Goal: Transaction & Acquisition: Purchase product/service

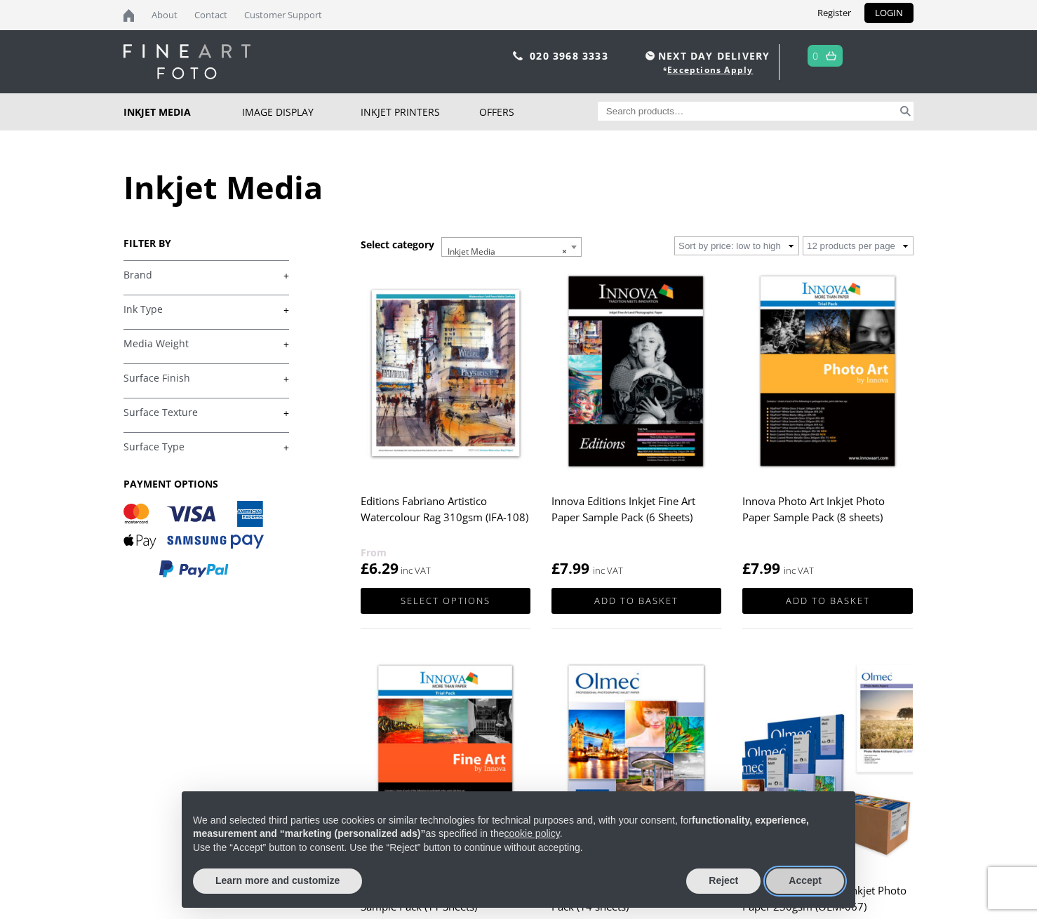
click at [805, 887] on button "Accept" at bounding box center [805, 880] width 78 height 25
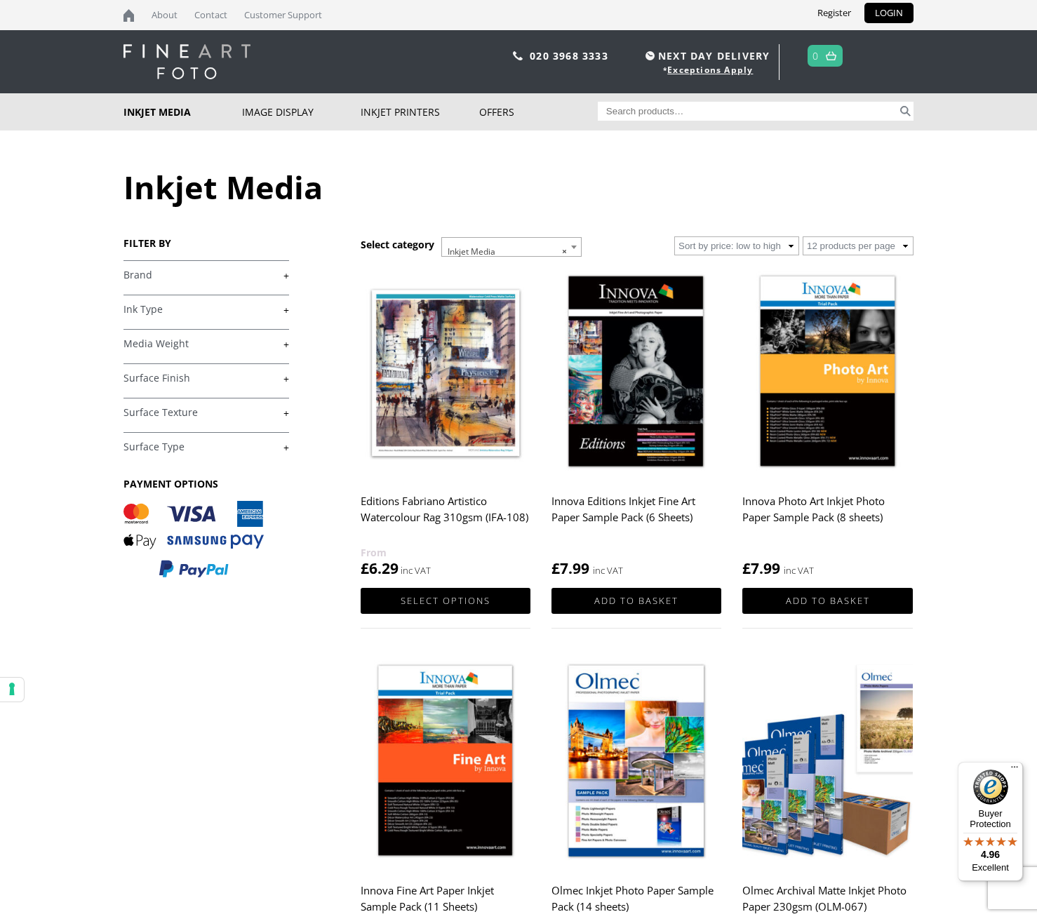
click at [133, 278] on link "+" at bounding box center [206, 275] width 166 height 13
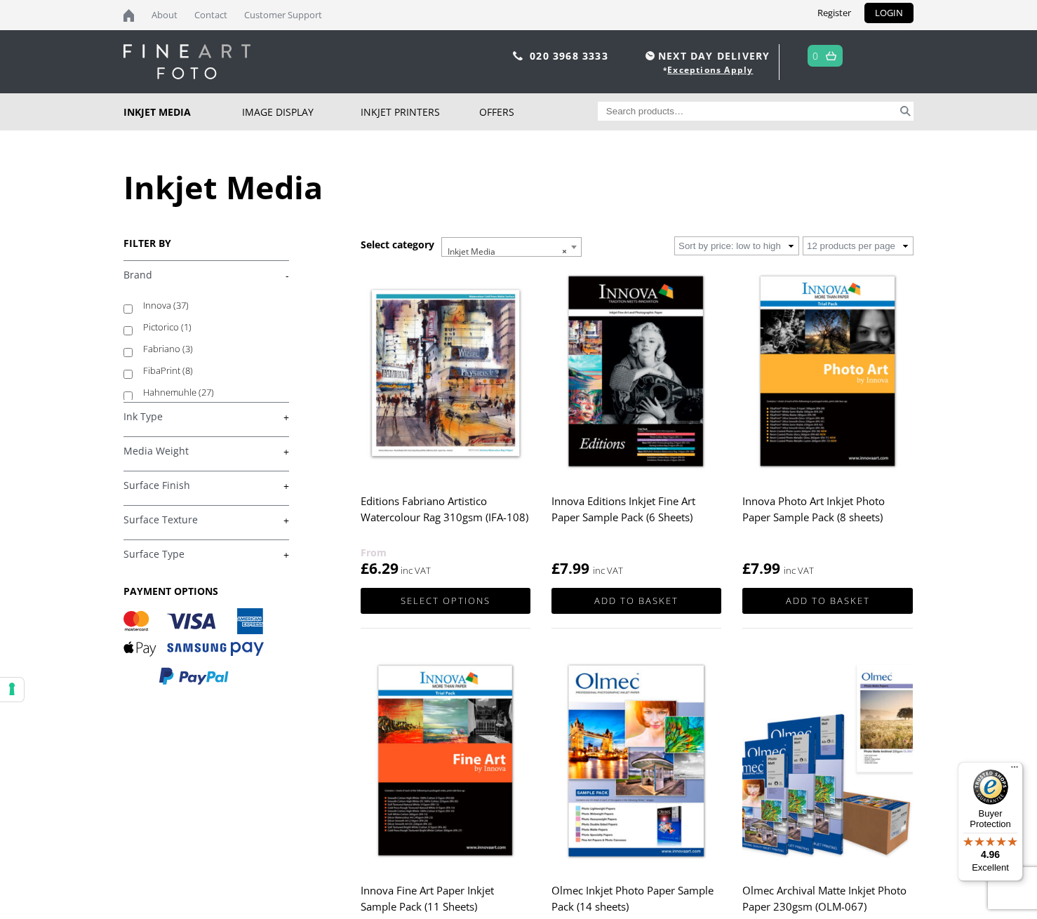
click at [126, 400] on input "Hahnemuhle (27)" at bounding box center [127, 395] width 9 height 9
checkbox input "true"
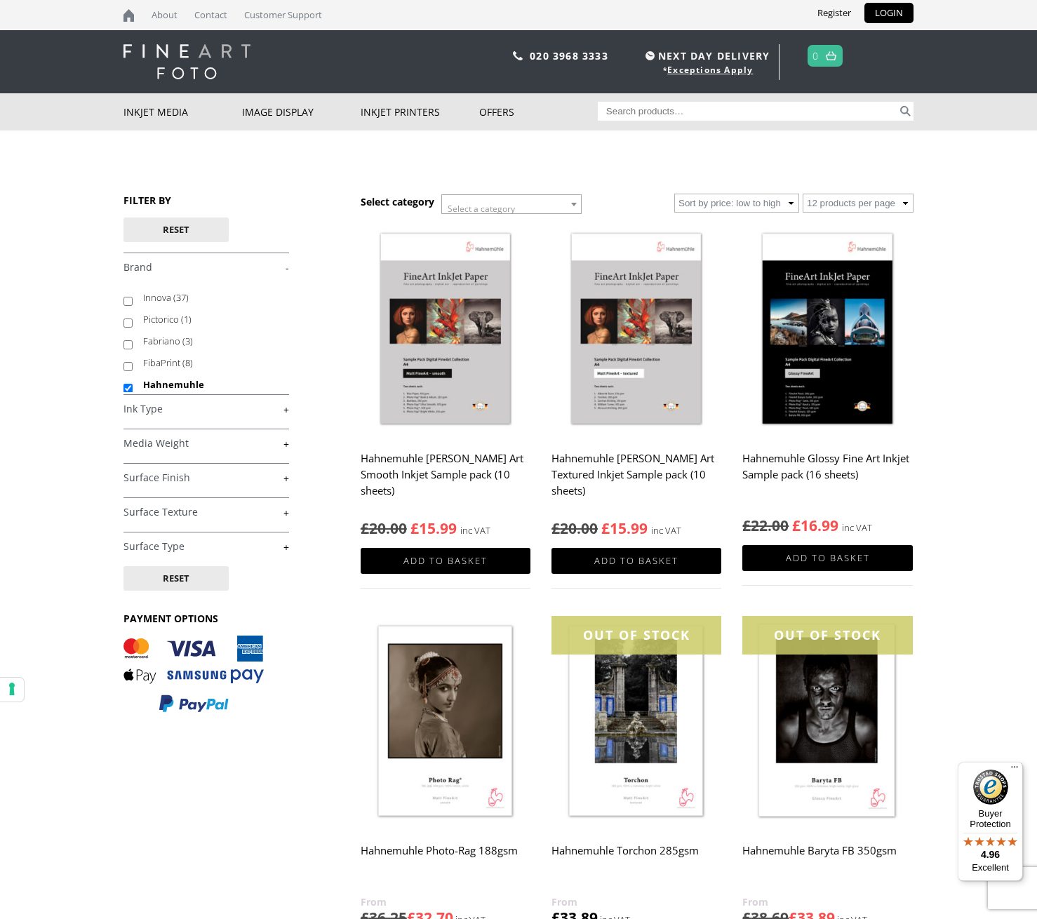
click at [276, 443] on link "+" at bounding box center [206, 443] width 166 height 13
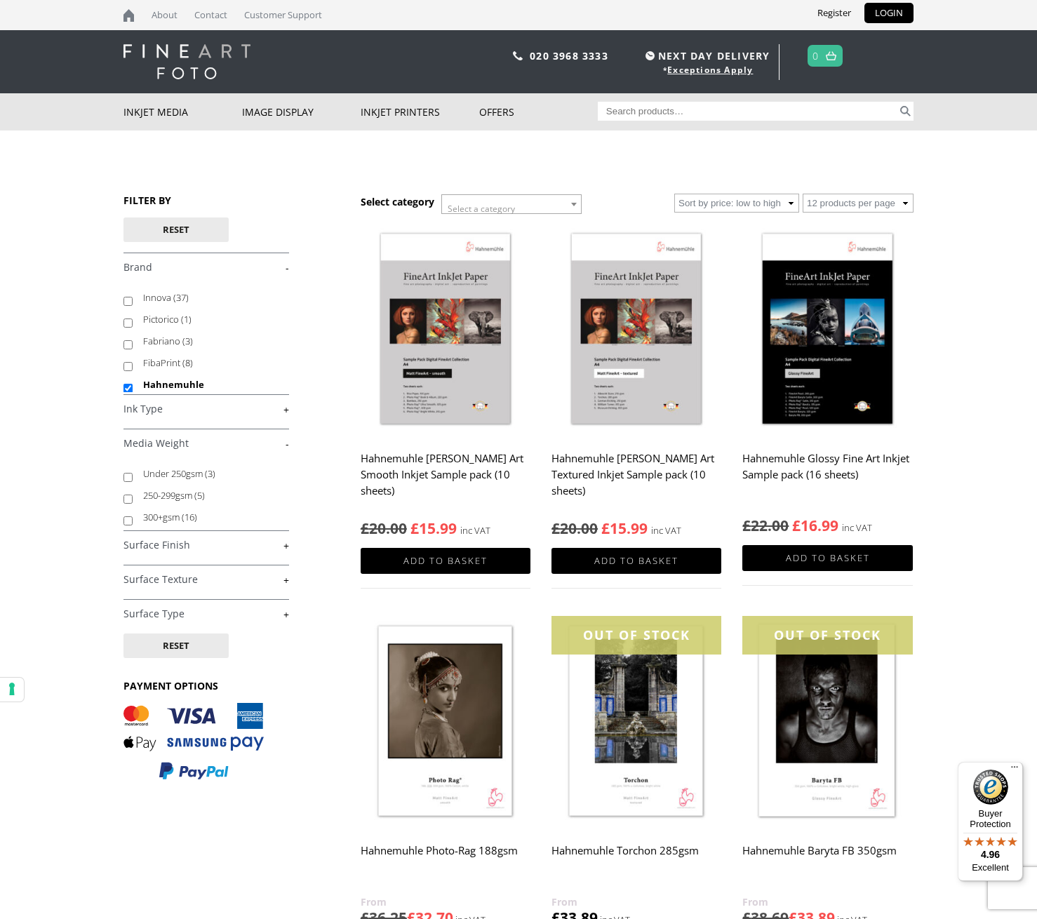
click at [125, 520] on input "300+gsm (16)" at bounding box center [127, 520] width 9 height 9
checkbox input "true"
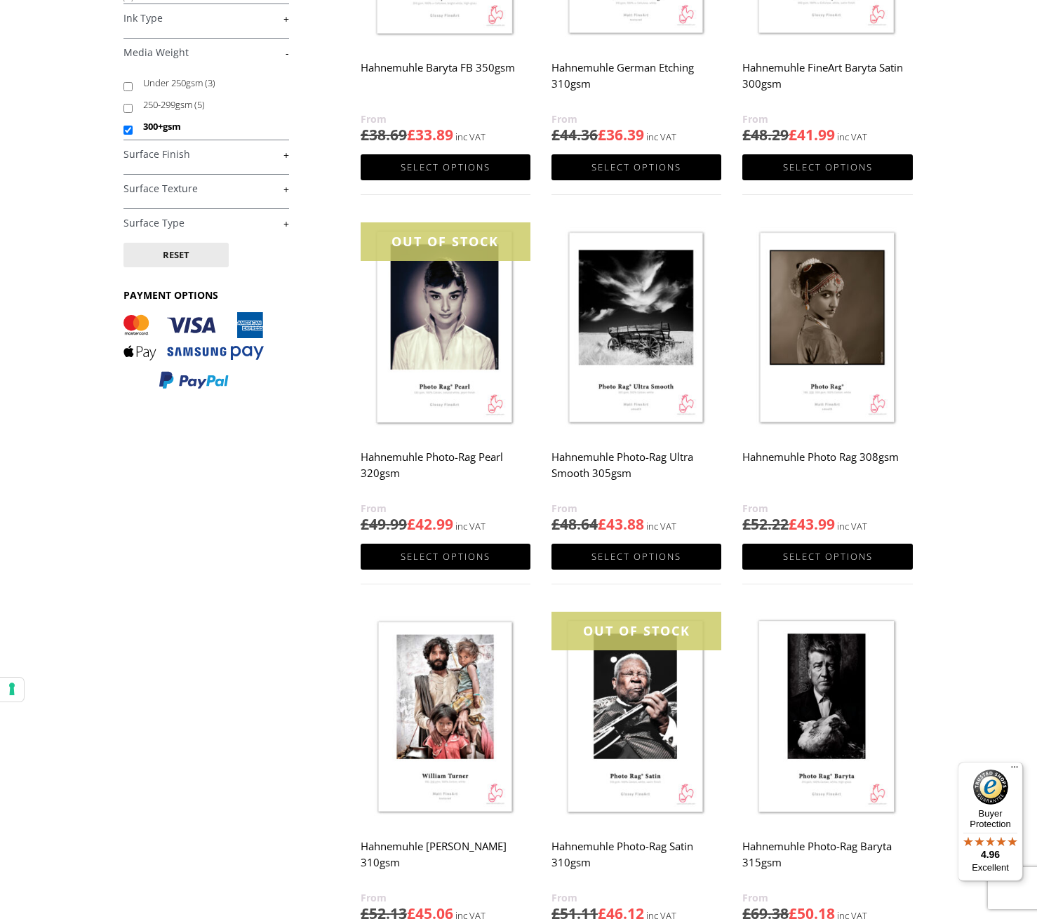
scroll to position [544, 0]
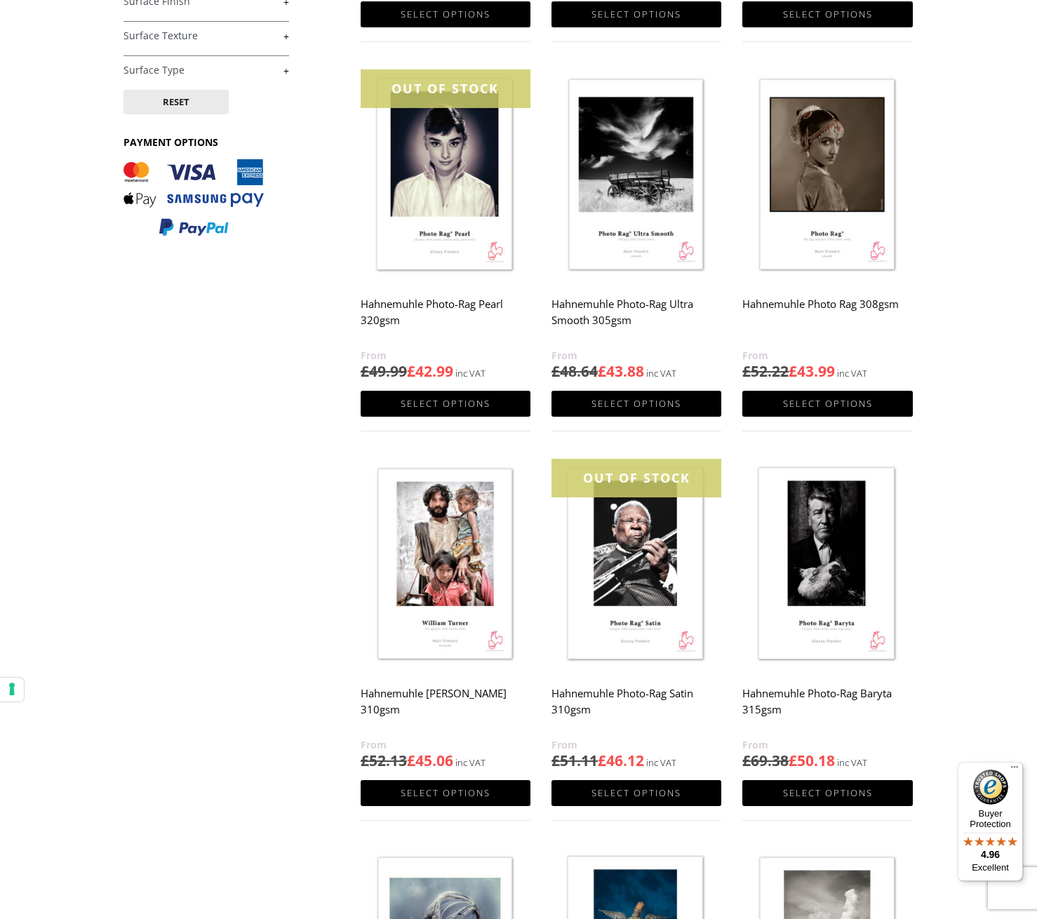
click at [816, 519] on img at bounding box center [827, 565] width 170 height 213
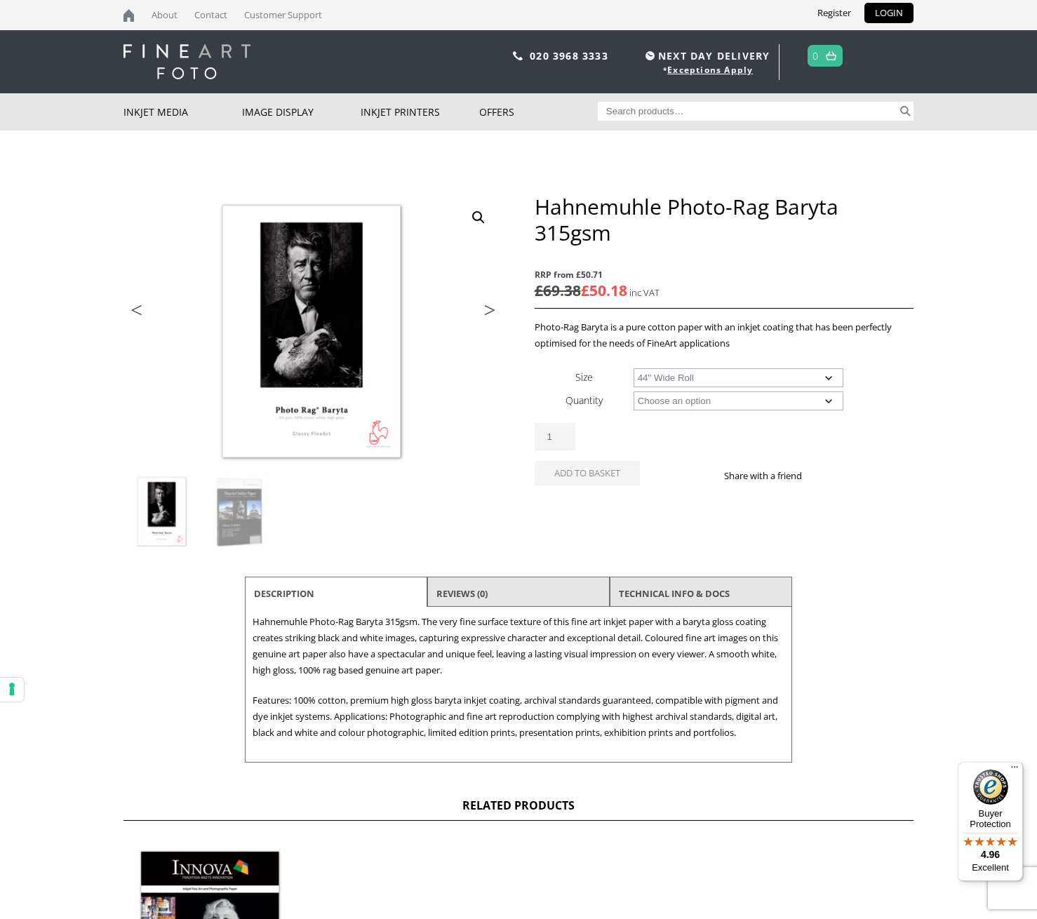
select select "44-wide-roll"
select select "12m"
select select "44-wide-roll"
